Goal: Task Accomplishment & Management: Use online tool/utility

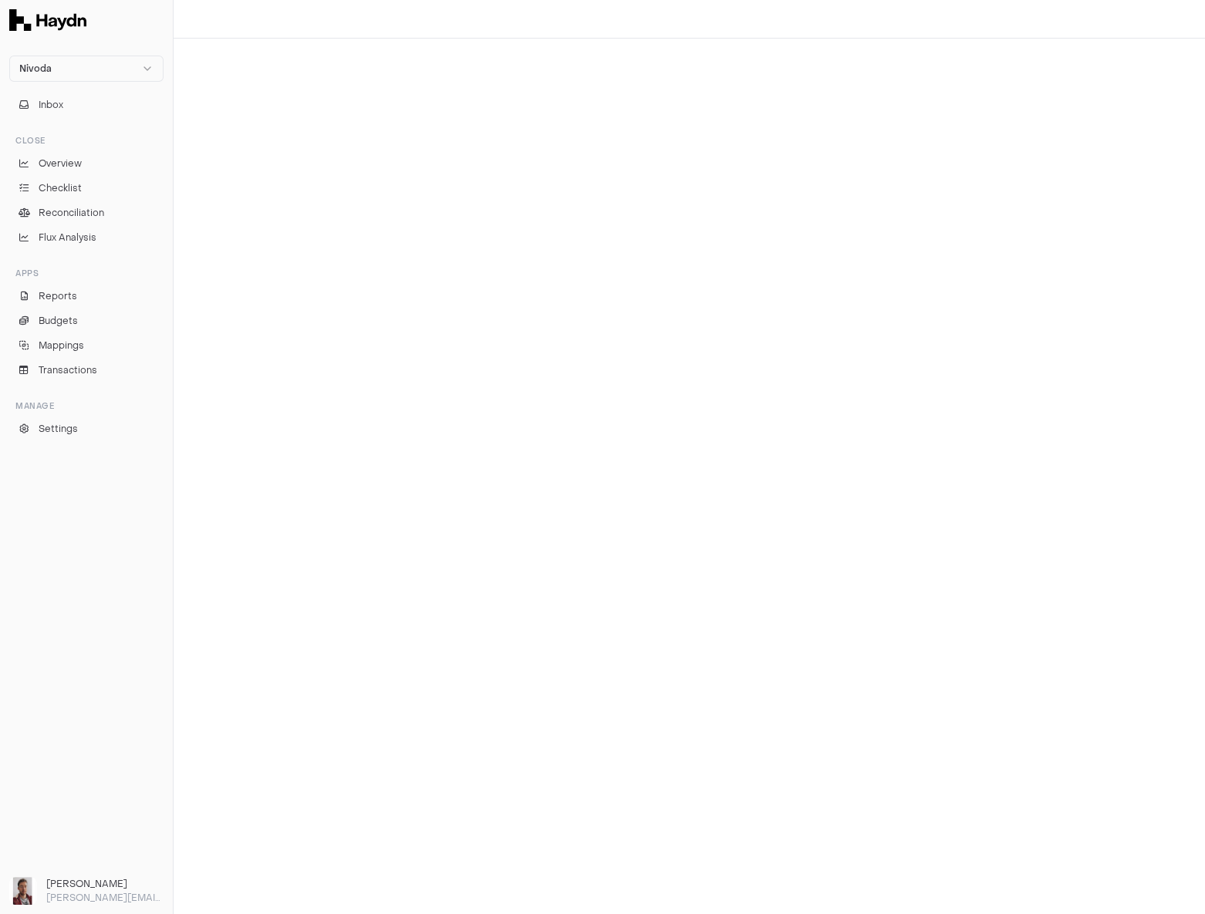
click at [761, 199] on div at bounding box center [690, 477] width 1032 height 876
click at [73, 166] on span "Overview" at bounding box center [60, 164] width 43 height 14
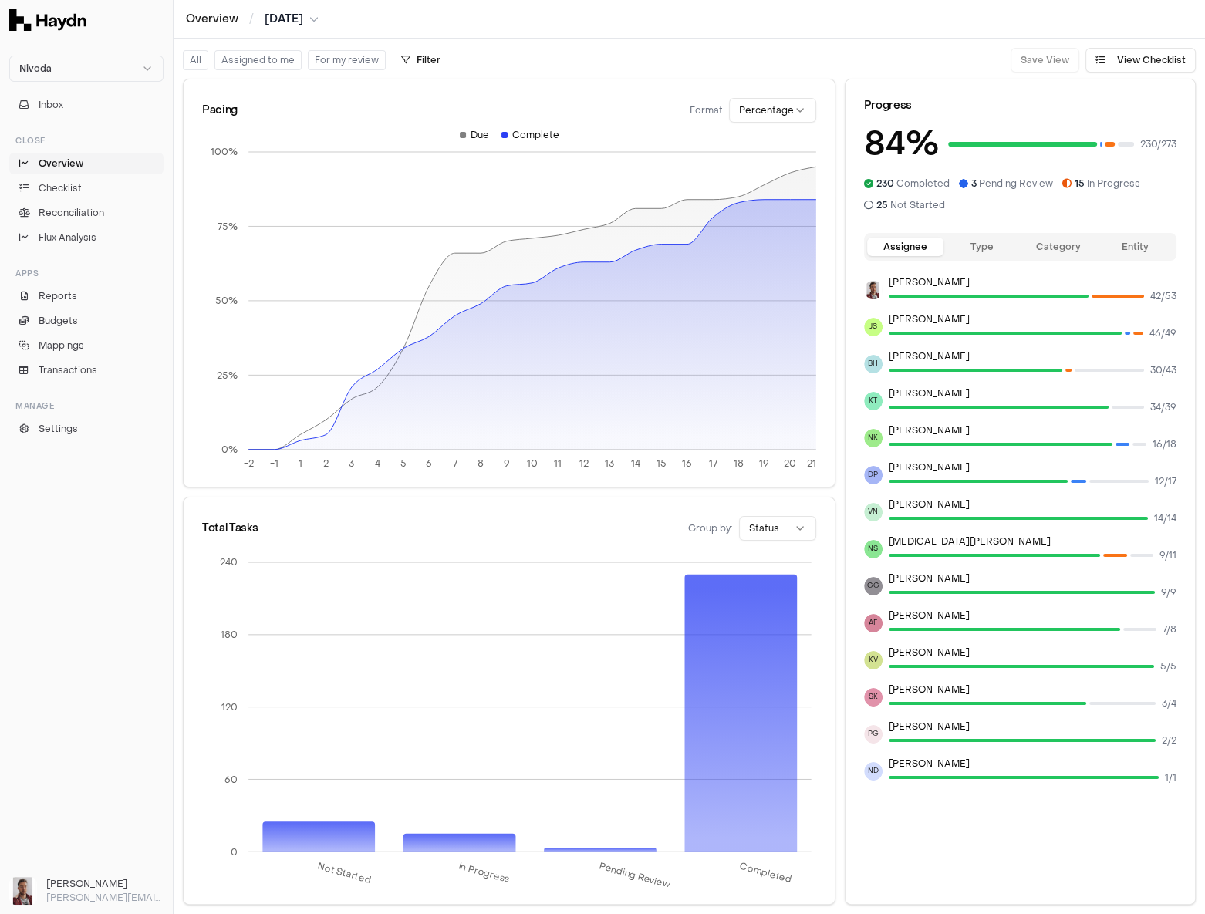
click at [308, 22] on html "Nivoda Inbox Close Overview Checklist Reconciliation Flux Analysis Apps Reports…" at bounding box center [602, 457] width 1205 height 914
click at [283, 133] on div "[DATE]" at bounding box center [293, 131] width 91 height 22
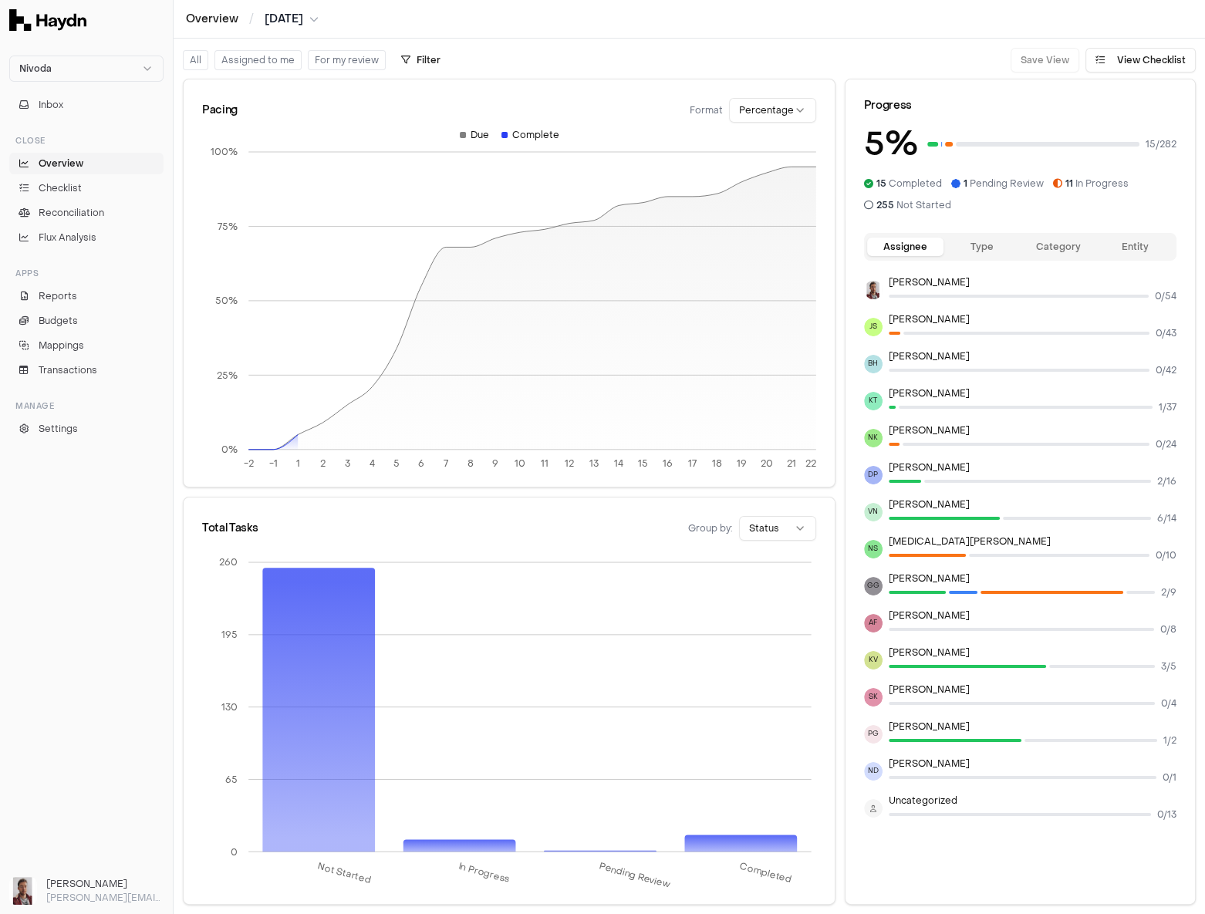
click at [316, 24] on html "Nivoda Inbox Close Overview Checklist Reconciliation Flux Analysis Apps Reports…" at bounding box center [602, 457] width 1205 height 914
click at [282, 177] on div "[DATE]" at bounding box center [297, 174] width 91 height 22
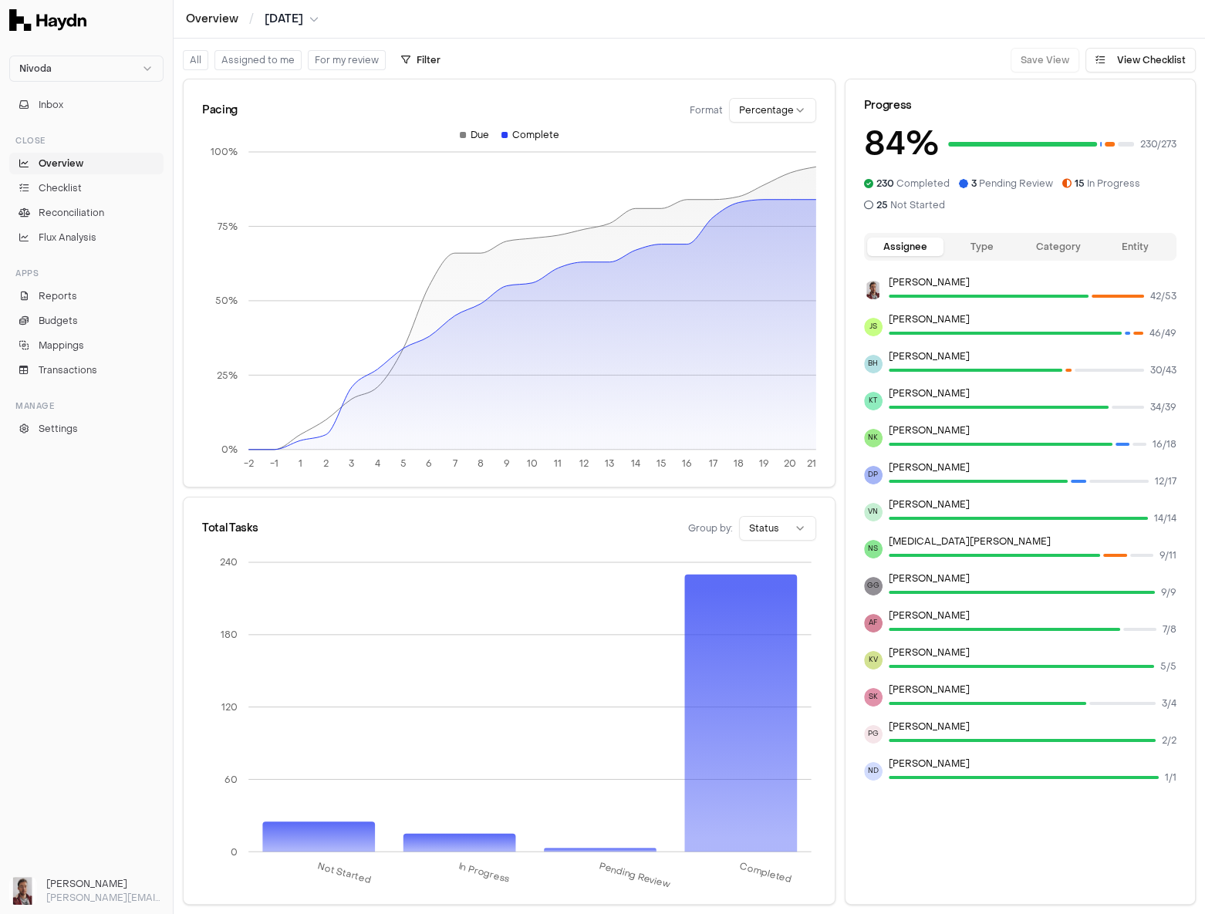
click at [302, 22] on html "Nivoda Inbox Close Overview Checklist Reconciliation Flux Analysis Apps Reports…" at bounding box center [602, 457] width 1205 height 914
click at [285, 127] on div "[DATE]" at bounding box center [293, 131] width 91 height 22
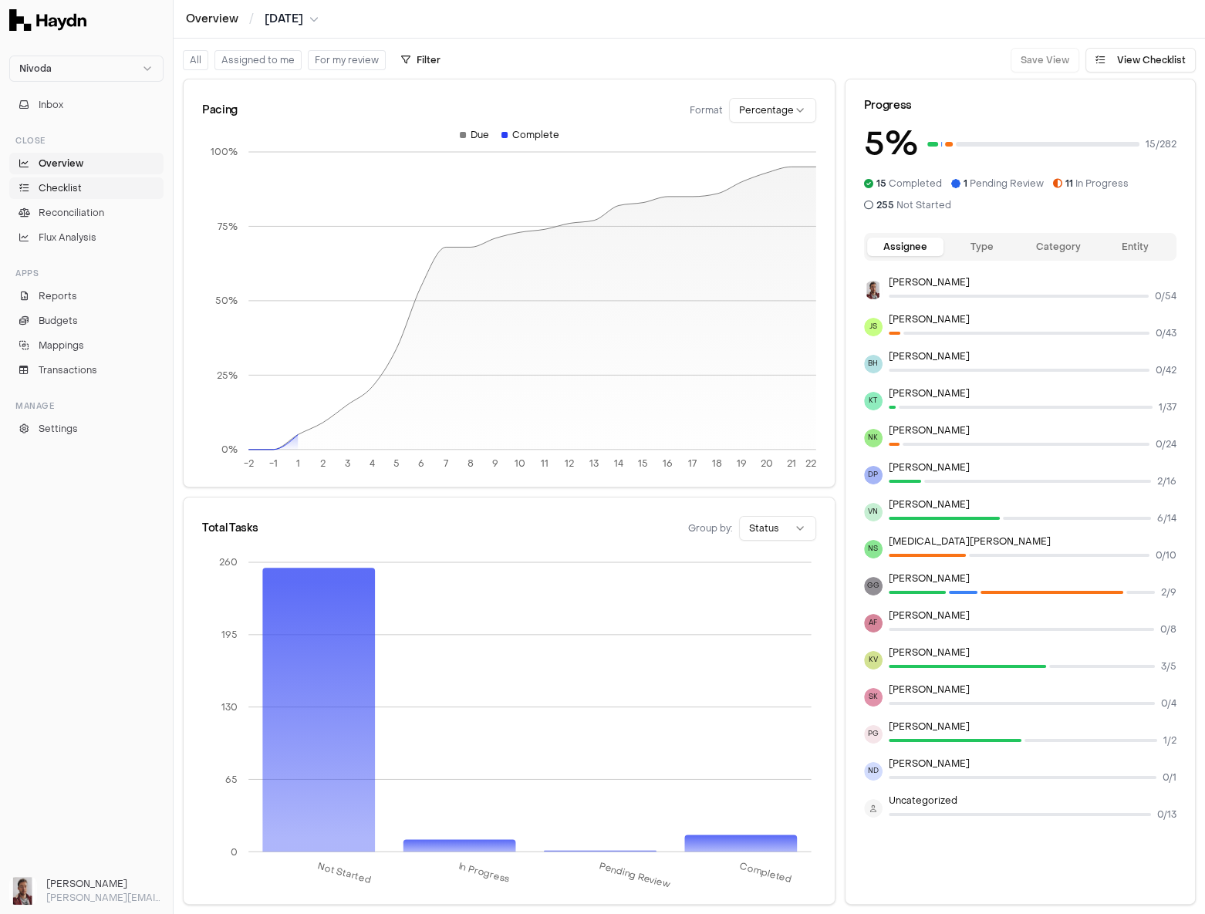
click at [81, 184] on link "Checklist" at bounding box center [86, 188] width 154 height 22
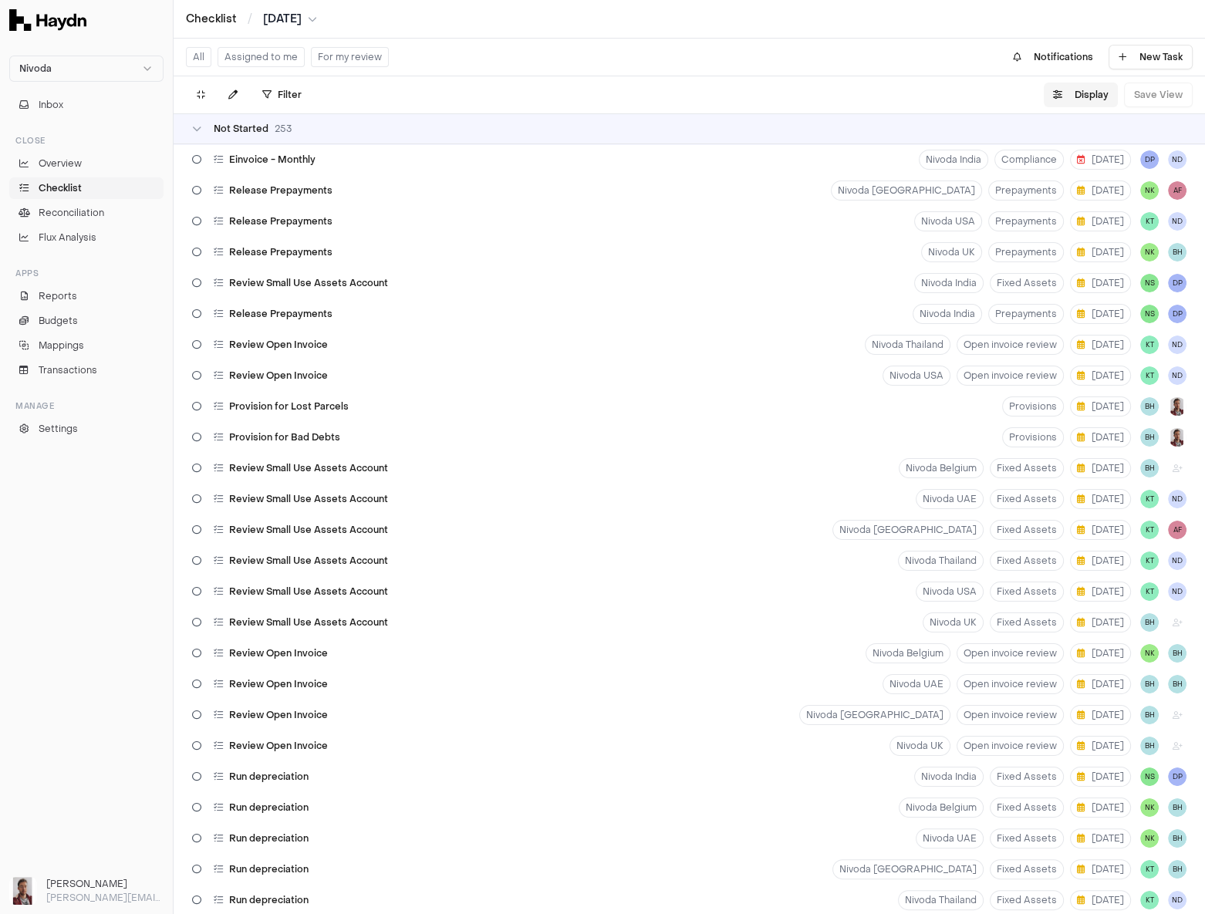
click at [1102, 99] on button "Display" at bounding box center [1081, 95] width 74 height 25
click at [1043, 127] on html "Nivoda Inbox Close Overview Checklist Reconciliation Flux Analysis Apps Reports…" at bounding box center [602, 457] width 1205 height 914
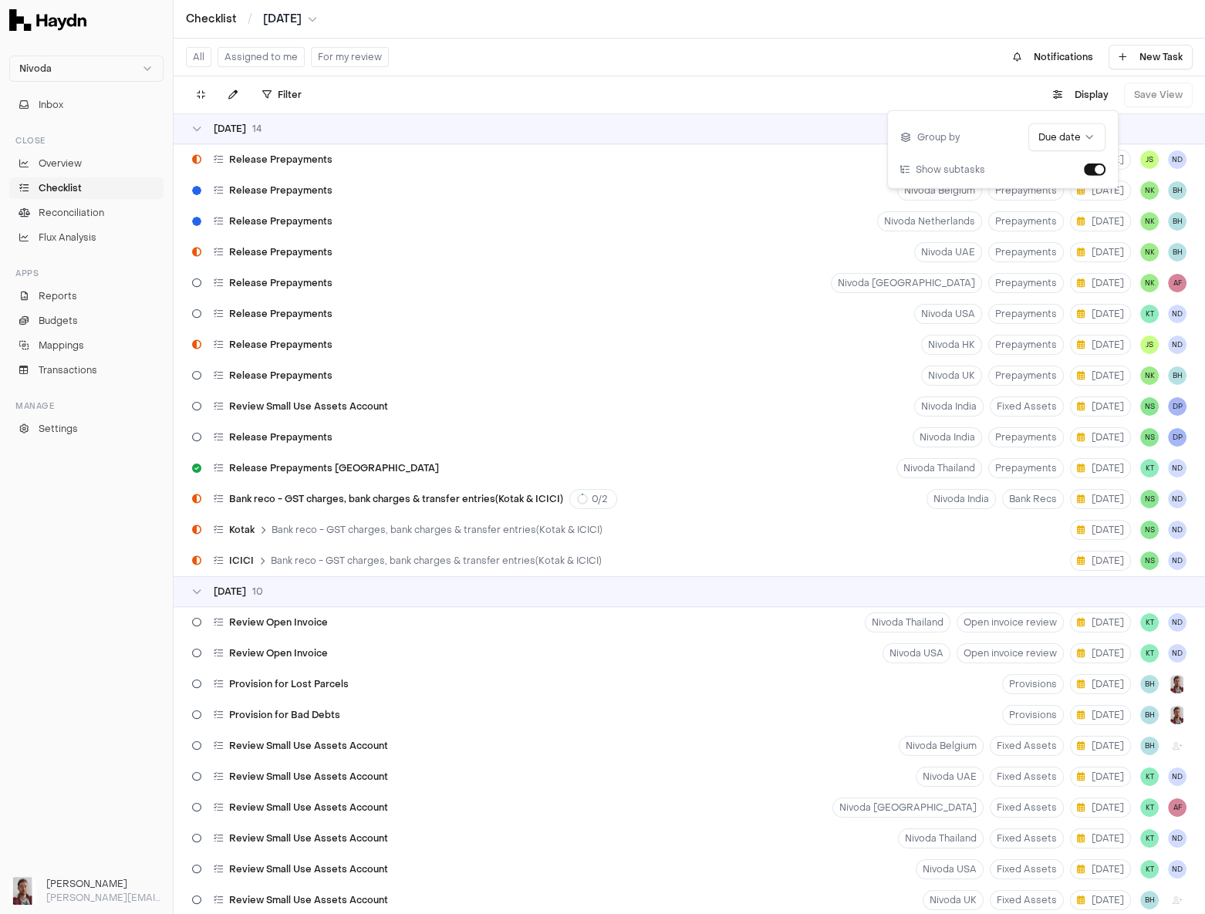
click at [864, 16] on div "Checklist / [DATE]" at bounding box center [689, 19] width 1007 height 15
click at [97, 217] on span "Reconciliation" at bounding box center [72, 213] width 66 height 14
